Goal: Information Seeking & Learning: Learn about a topic

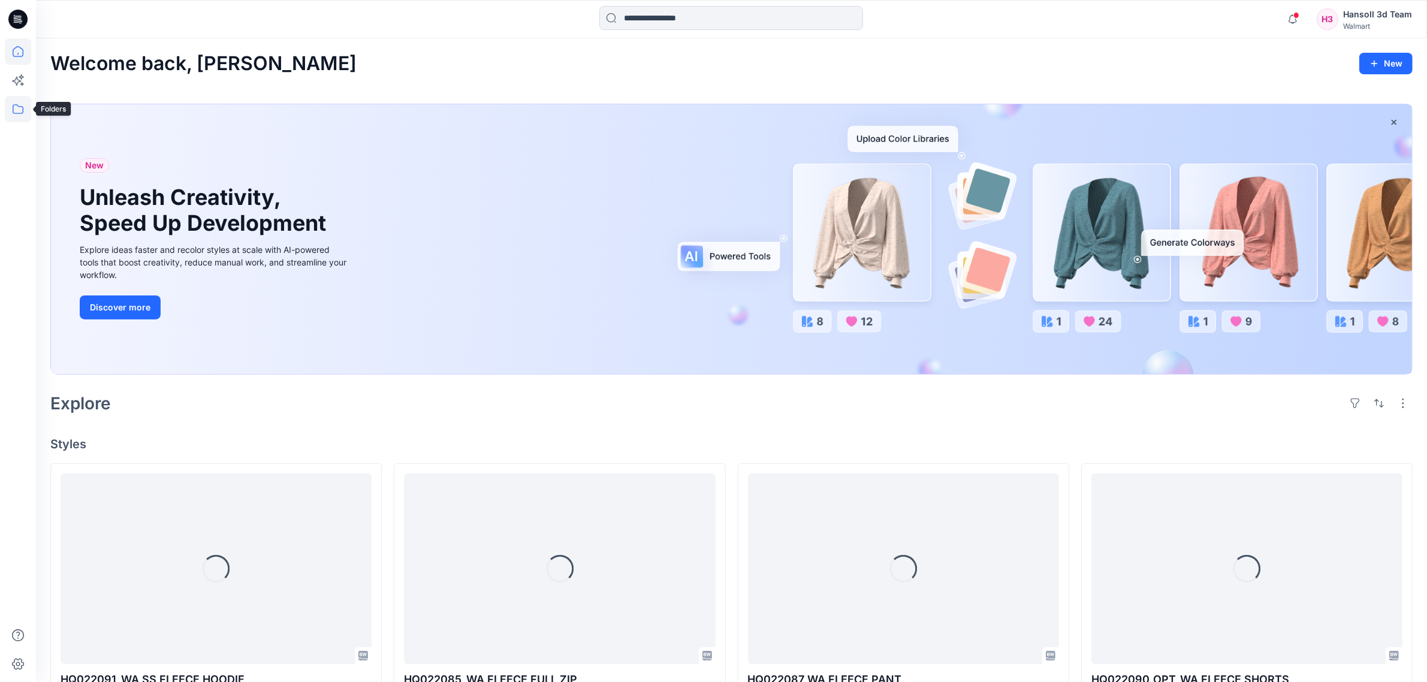
click at [12, 105] on icon at bounding box center [18, 109] width 26 height 26
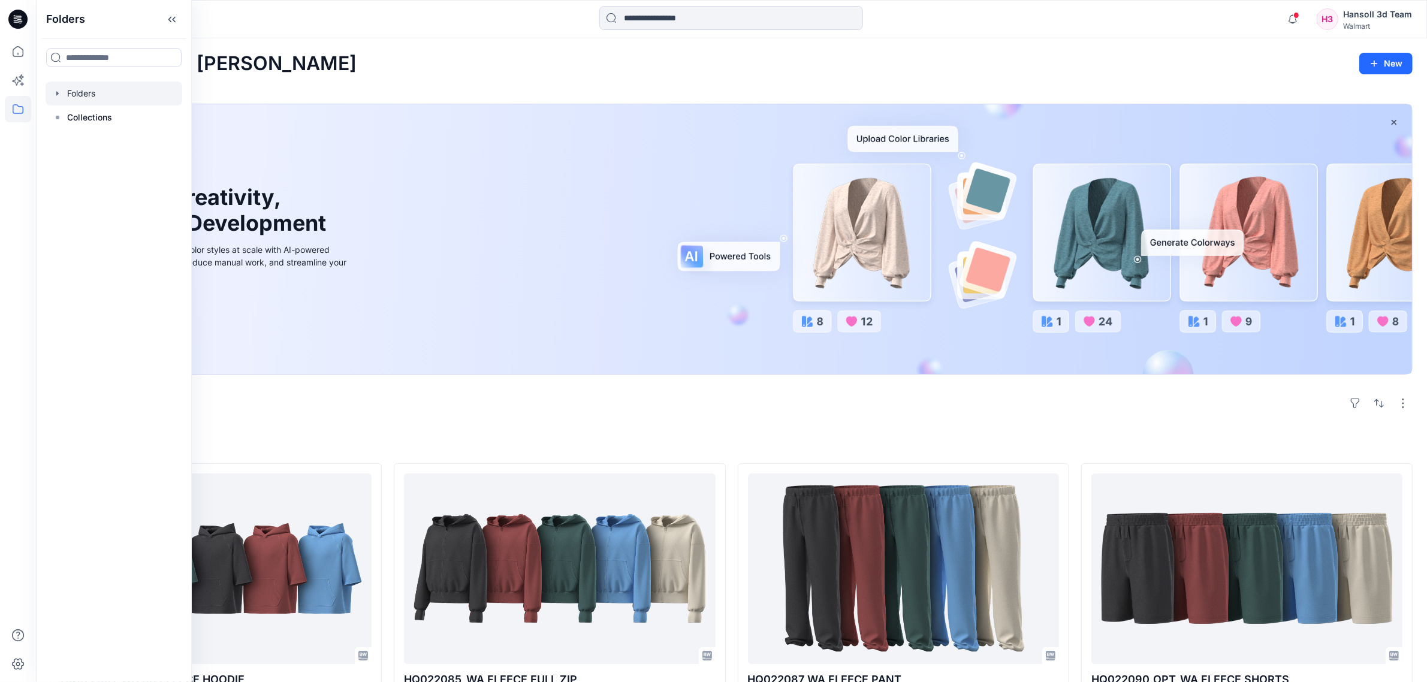
click at [99, 93] on div at bounding box center [114, 93] width 137 height 24
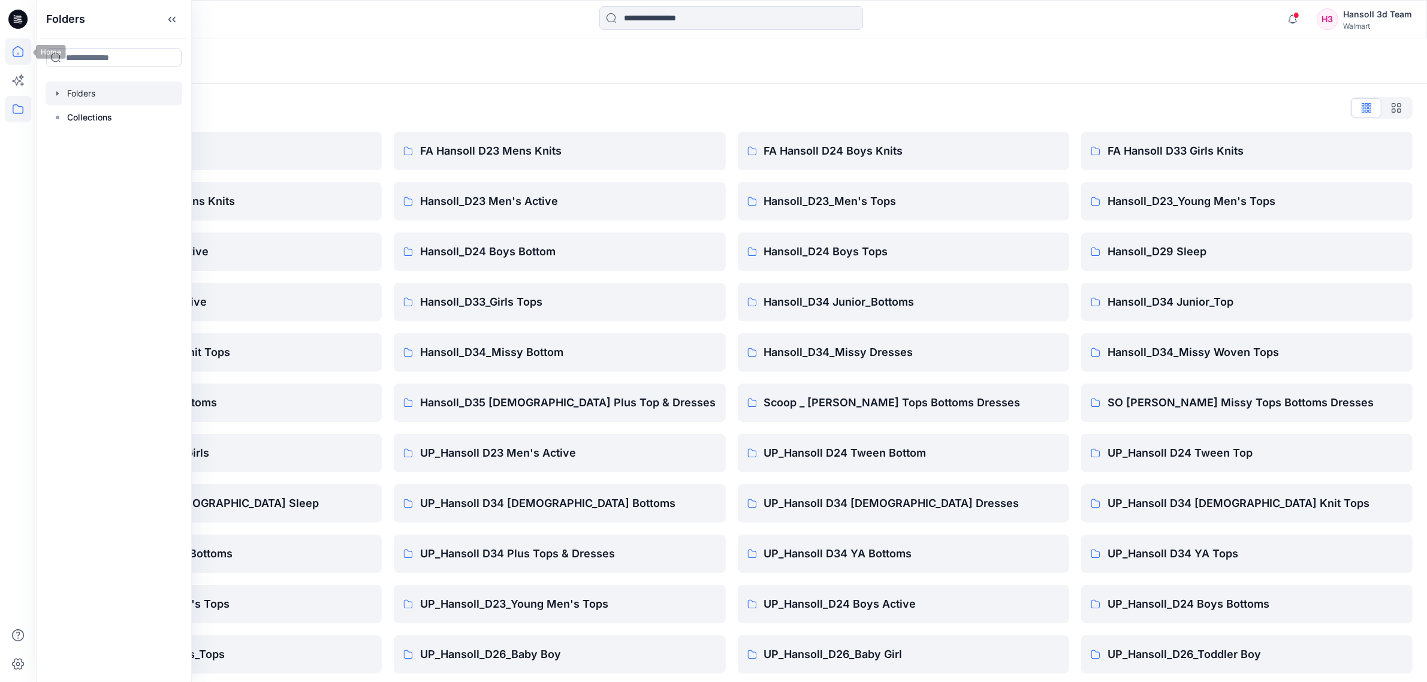
click at [9, 56] on icon at bounding box center [18, 51] width 26 height 26
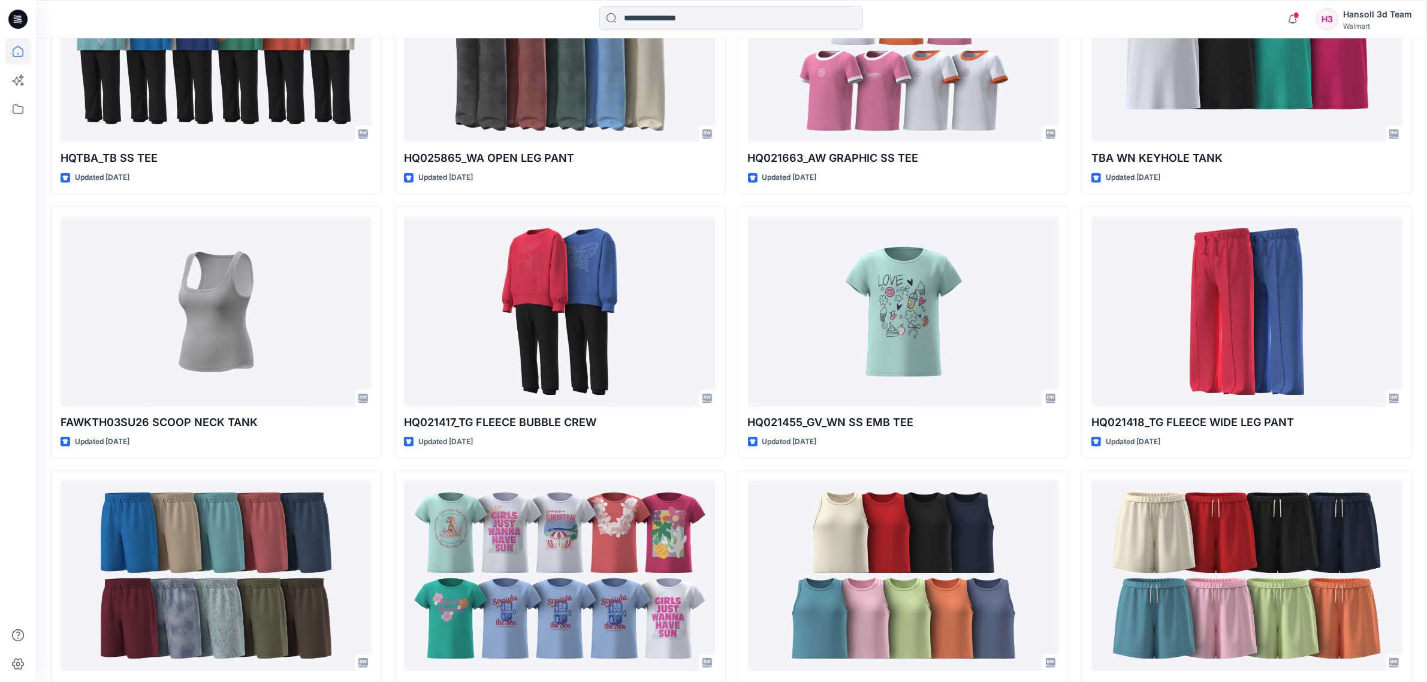
scroll to position [1411, 0]
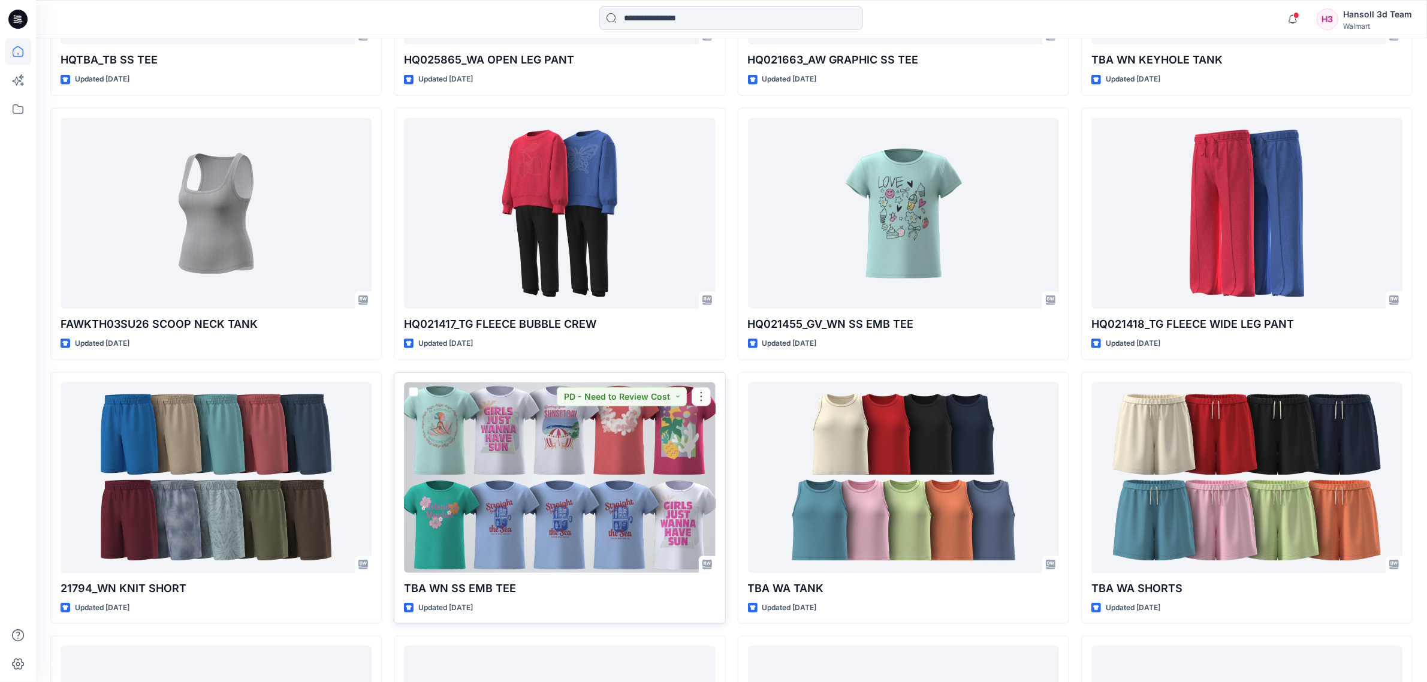
click at [606, 472] on div at bounding box center [559, 477] width 311 height 191
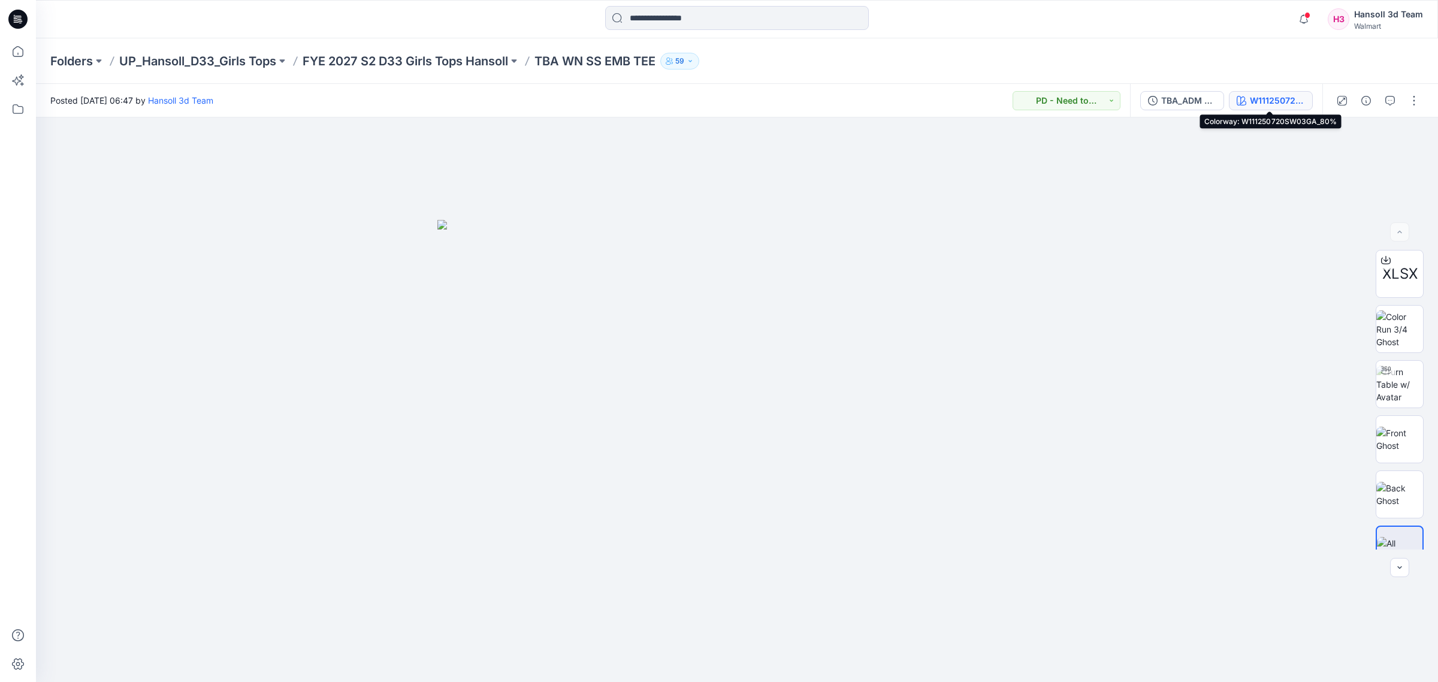
click at [1245, 97] on button "W111250720SW03GA_80%" at bounding box center [1271, 100] width 84 height 19
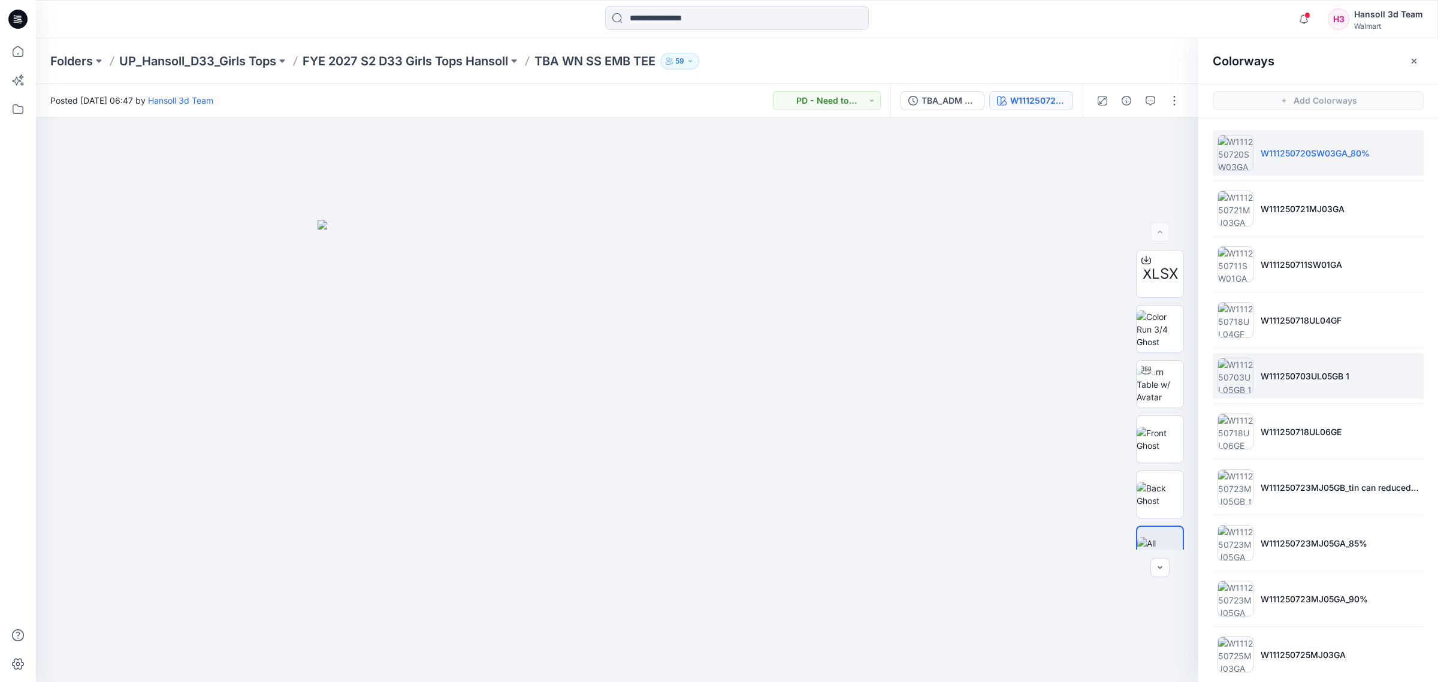
click at [1316, 374] on p "W111250703UL05GB 1" at bounding box center [1305, 376] width 89 height 13
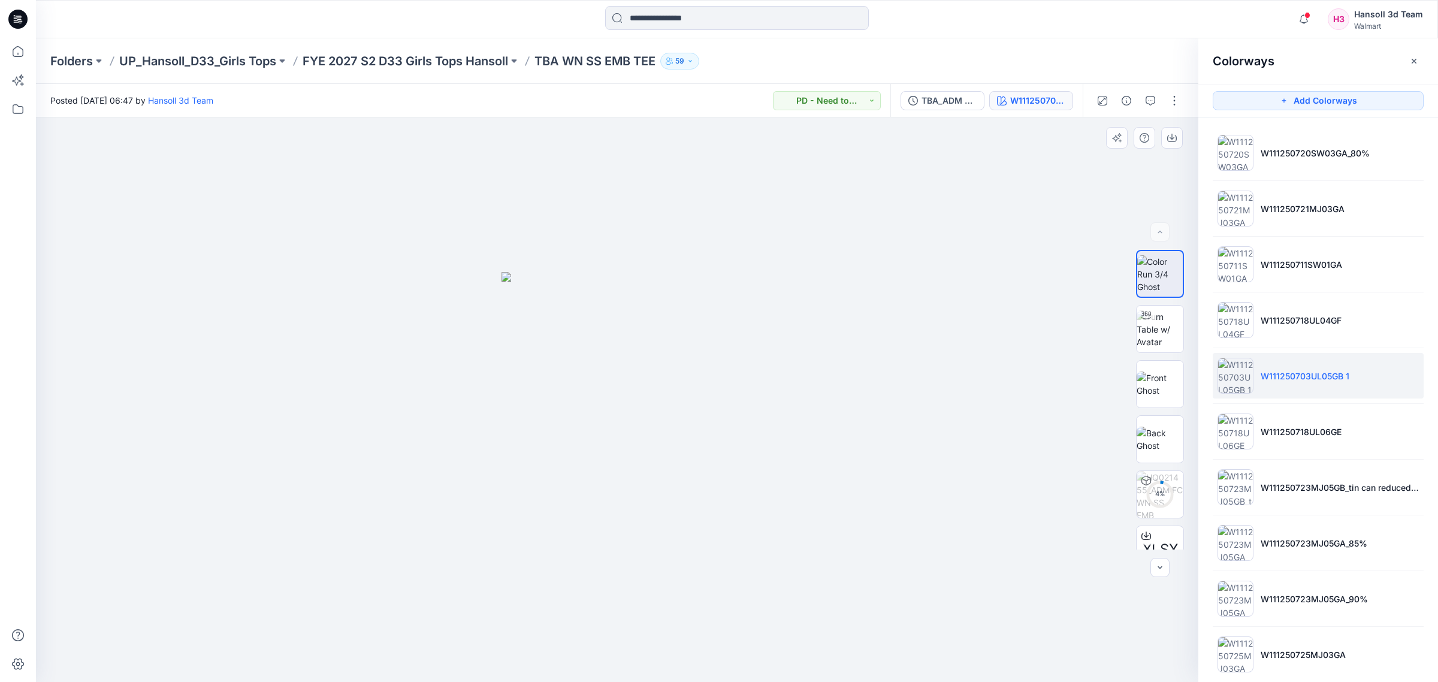
drag, startPoint x: 636, startPoint y: 445, endPoint x: 1182, endPoint y: 452, distance: 545.3
click at [689, 448] on img at bounding box center [617, 477] width 231 height 410
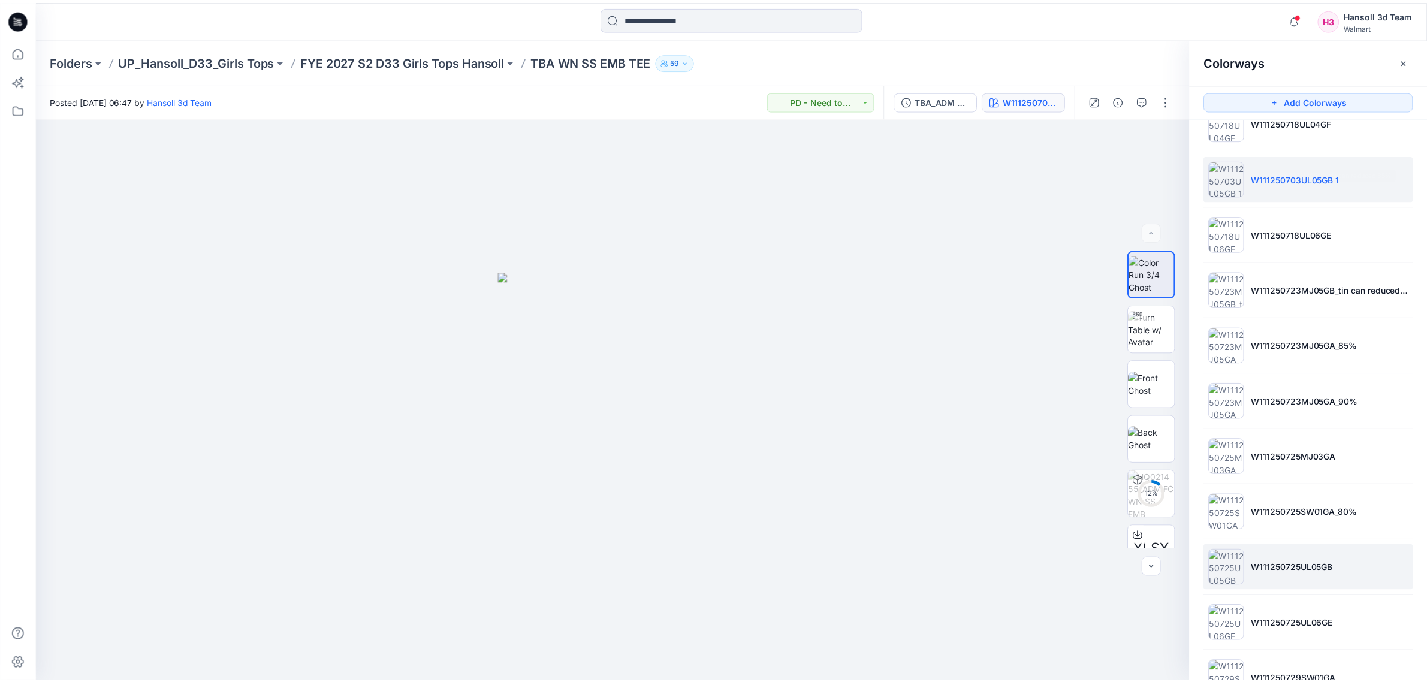
scroll to position [297, 0]
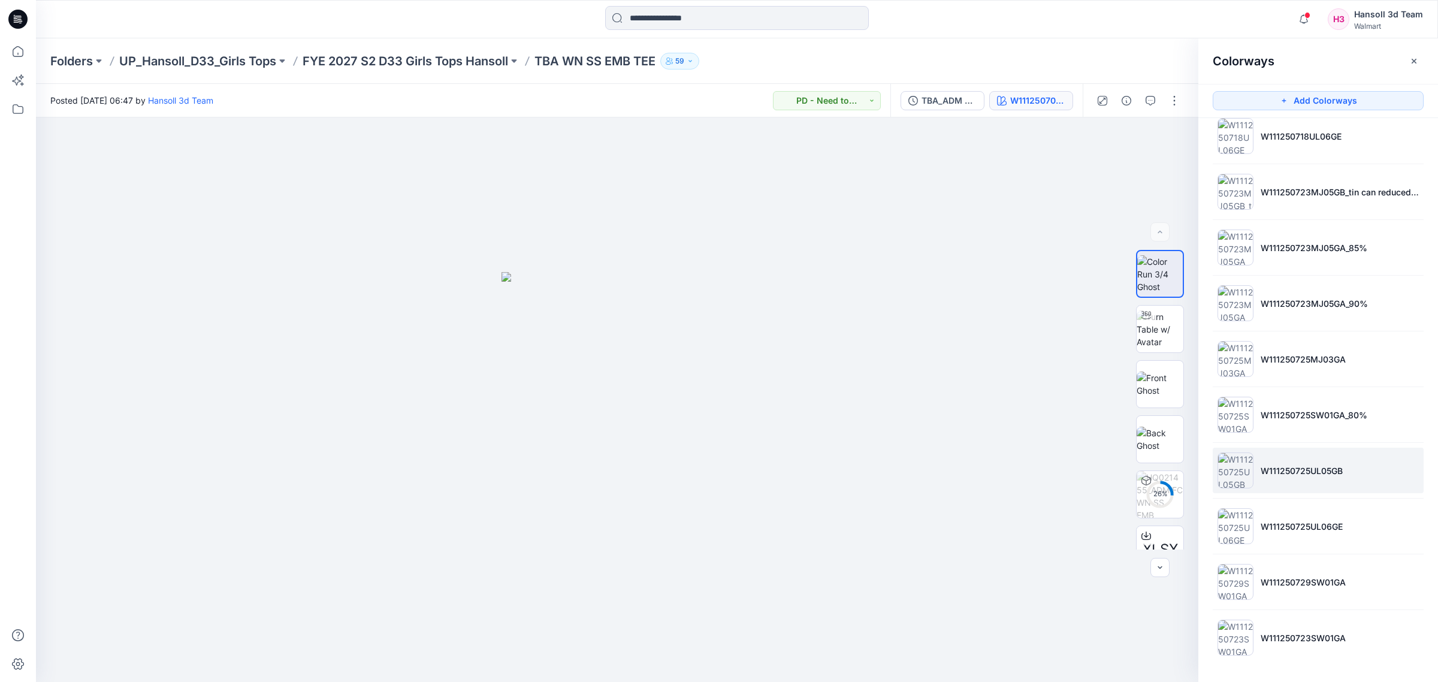
click at [1319, 459] on li "W111250725UL05GB" at bounding box center [1318, 471] width 211 height 46
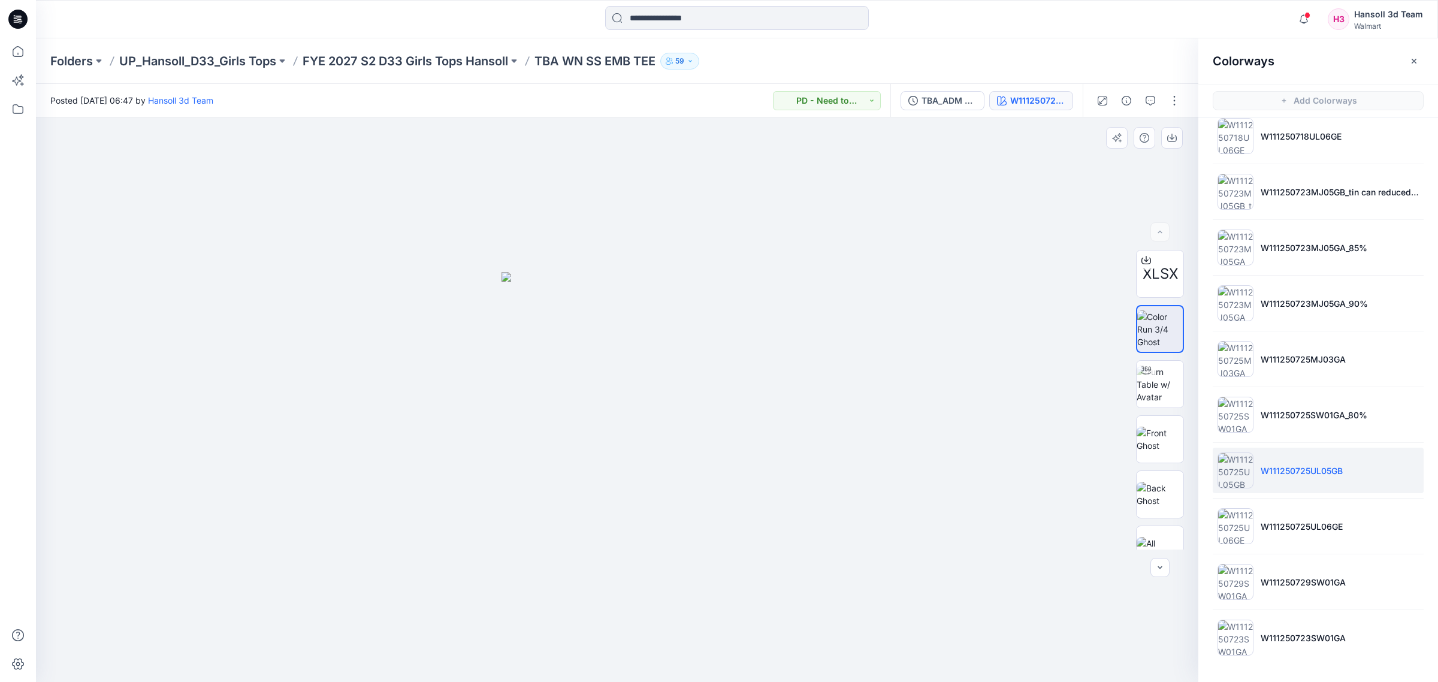
click at [650, 402] on img at bounding box center [617, 477] width 231 height 410
click at [1150, 339] on img at bounding box center [1160, 329] width 46 height 38
click at [1155, 379] on img at bounding box center [1160, 385] width 47 height 38
click at [382, 61] on p "FYE 2027 S2 D33 Girls Tops Hansoll" at bounding box center [406, 61] width 206 height 17
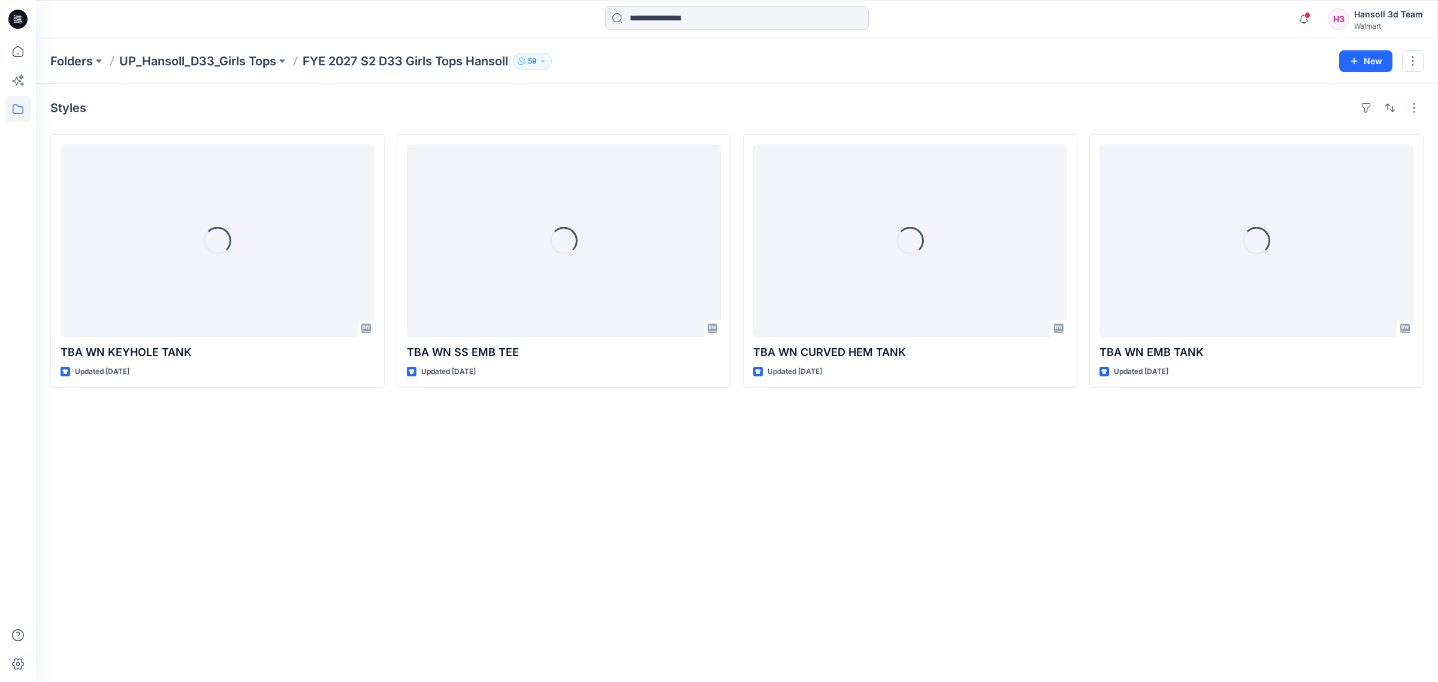
click at [712, 607] on div "Styles Loading... TBA WN KEYHOLE TANK Updated [DATE] Loading... TBA WN SS EMB T…" at bounding box center [737, 383] width 1402 height 598
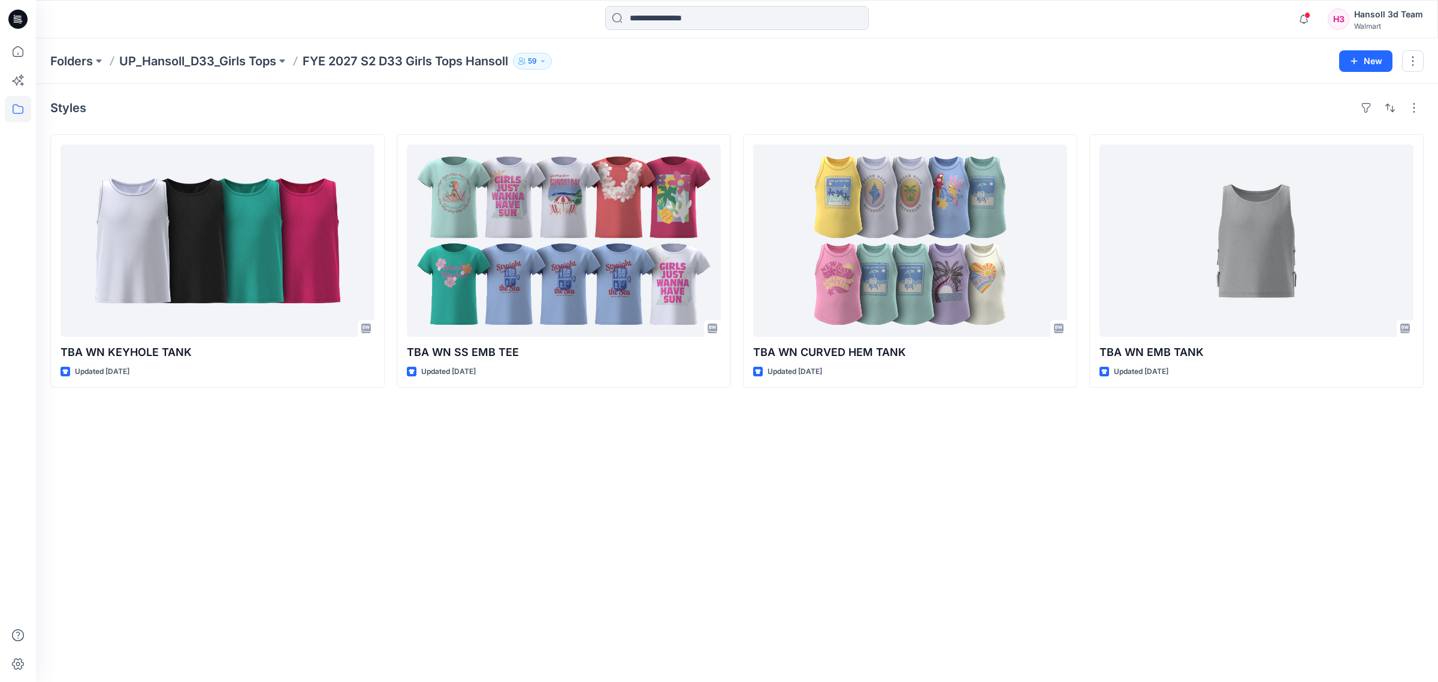
click at [1010, 564] on div "Styles TBA WN KEYHOLE TANK Updated [DATE] TBA WN SS EMB TEE Updated [DATE] TBA …" at bounding box center [737, 383] width 1402 height 598
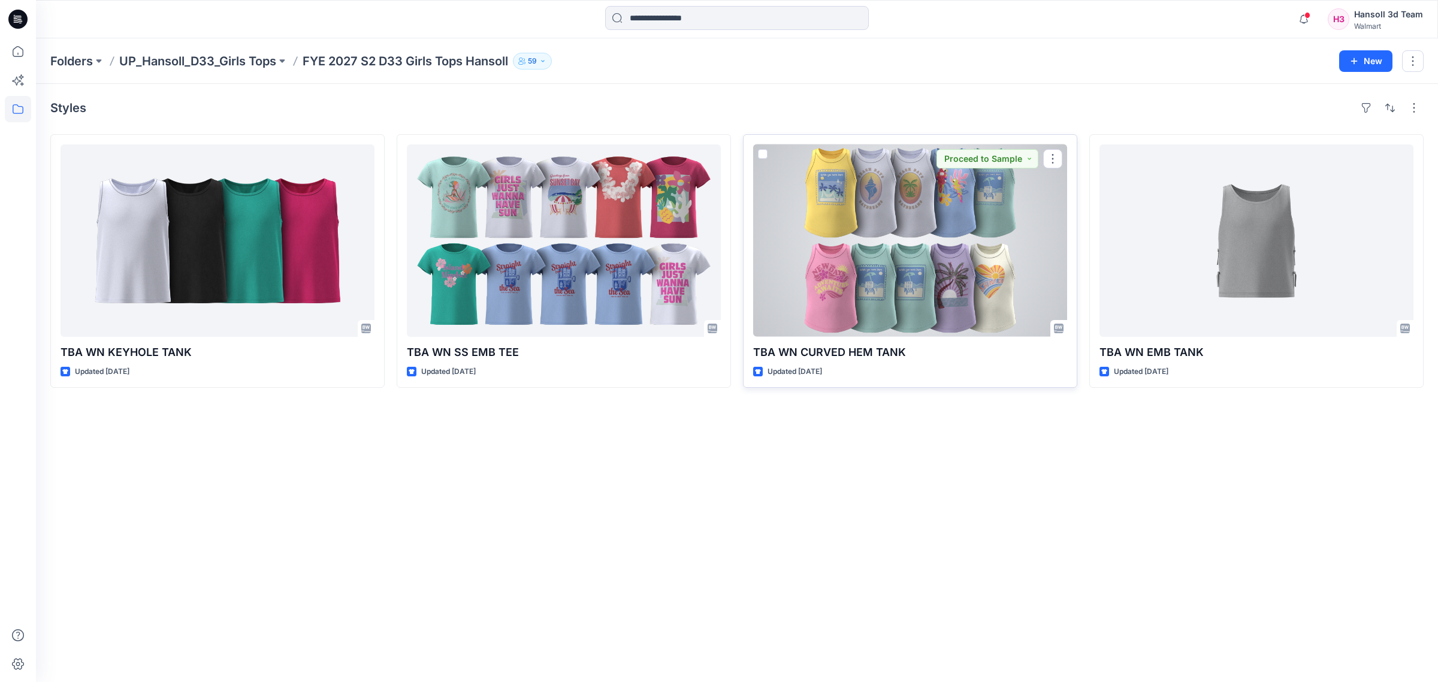
click at [896, 271] on div at bounding box center [910, 240] width 314 height 192
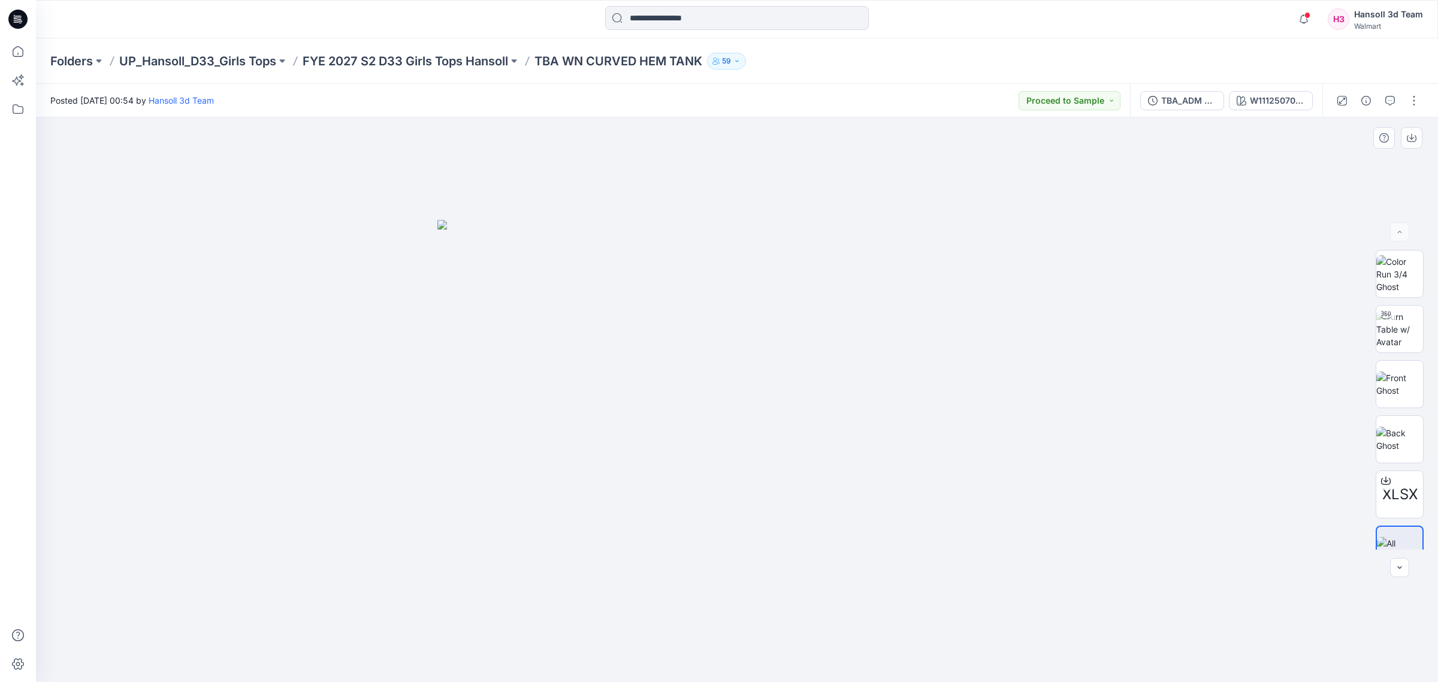
click at [917, 316] on img at bounding box center [736, 451] width 599 height 462
click at [1254, 104] on div "W111250709MJ04GA" at bounding box center [1277, 100] width 55 height 13
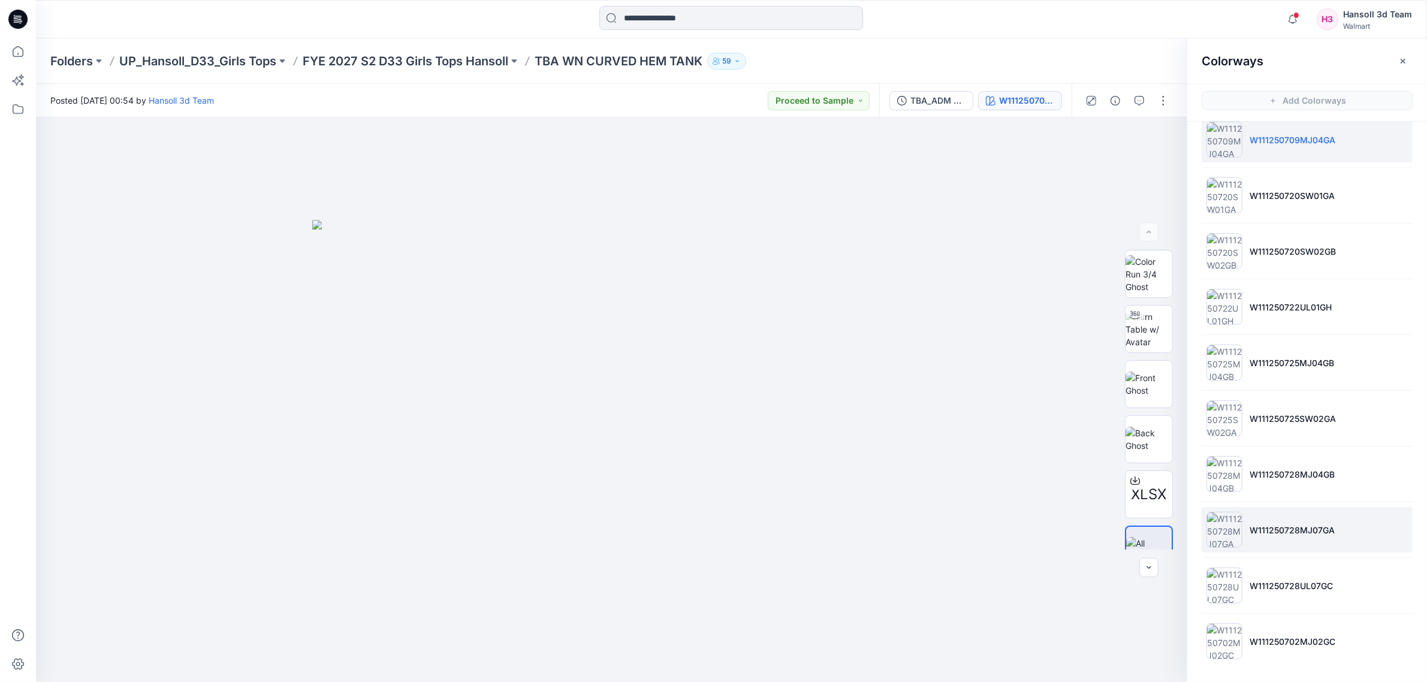
scroll to position [4, 0]
click at [1270, 534] on li "W111250728MJ07GA" at bounding box center [1306, 526] width 211 height 46
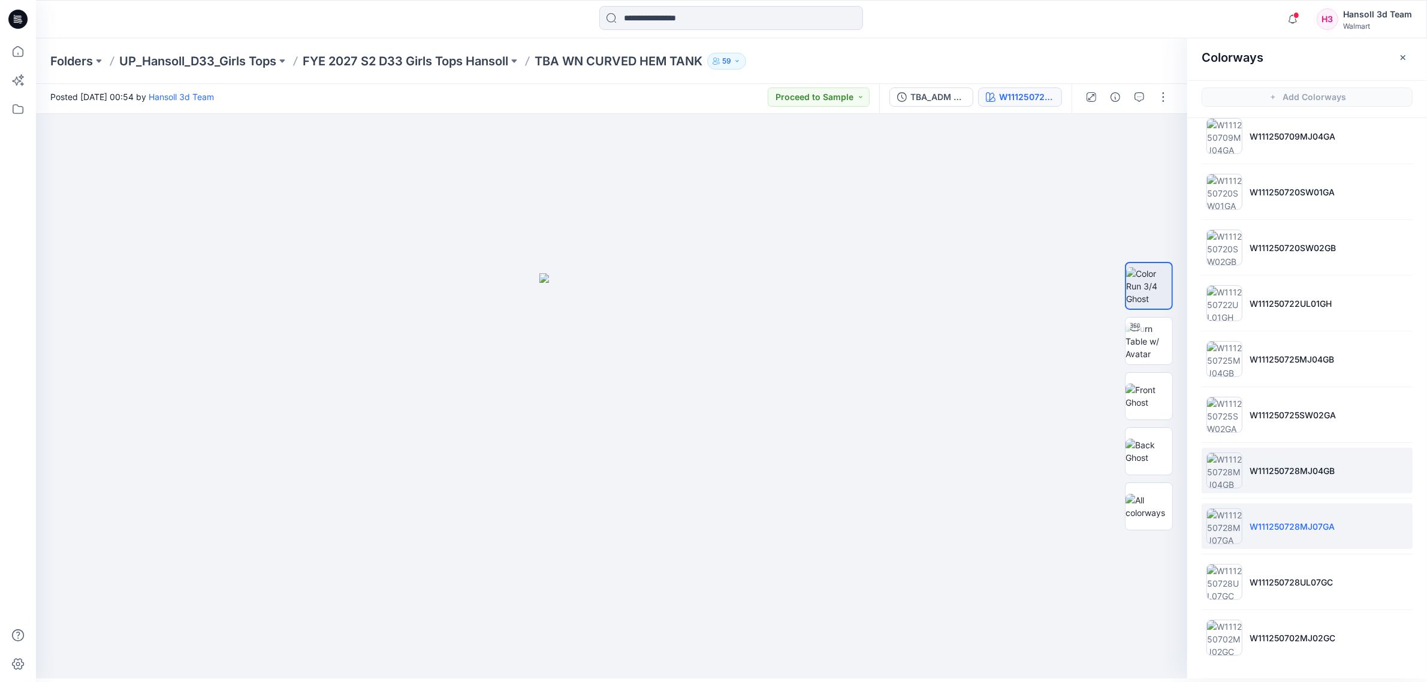
click at [1281, 473] on p "W111250728MJ04GB" at bounding box center [1291, 470] width 85 height 13
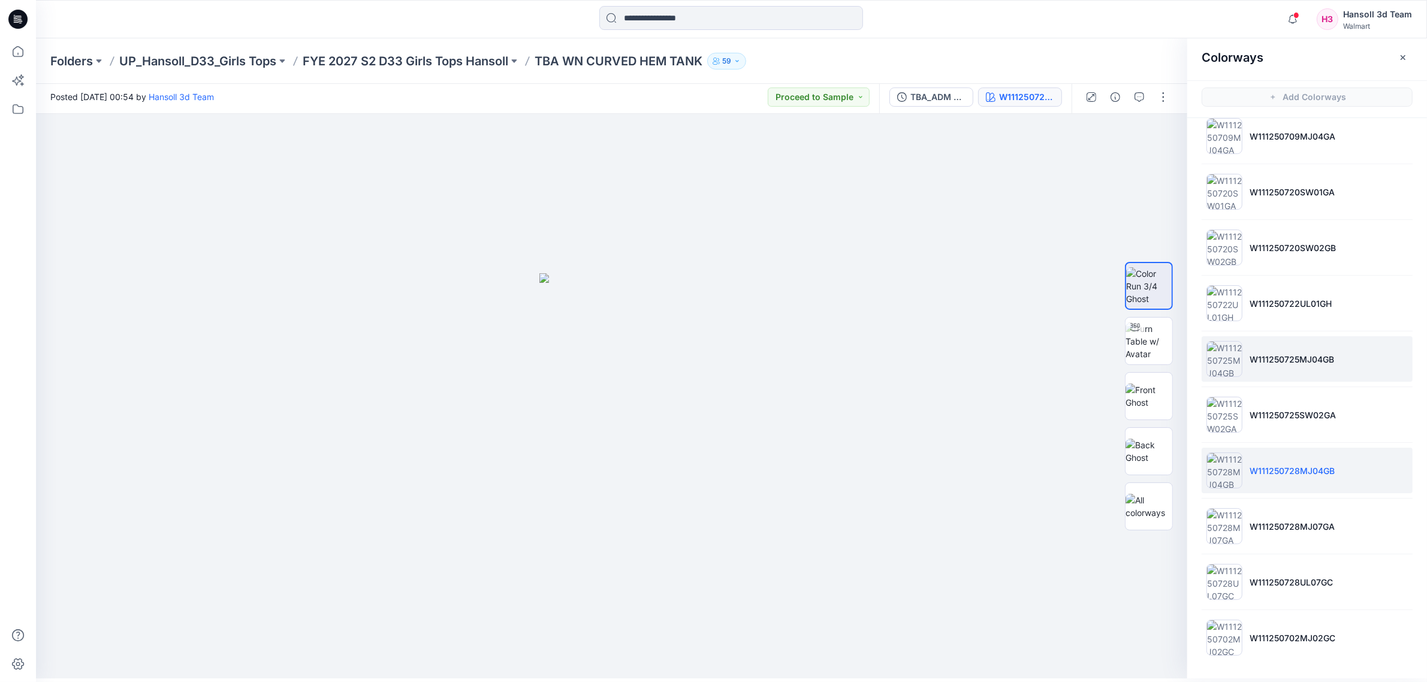
click at [1291, 364] on p "W111250725MJ04GB" at bounding box center [1291, 359] width 84 height 13
